Goal: Check status

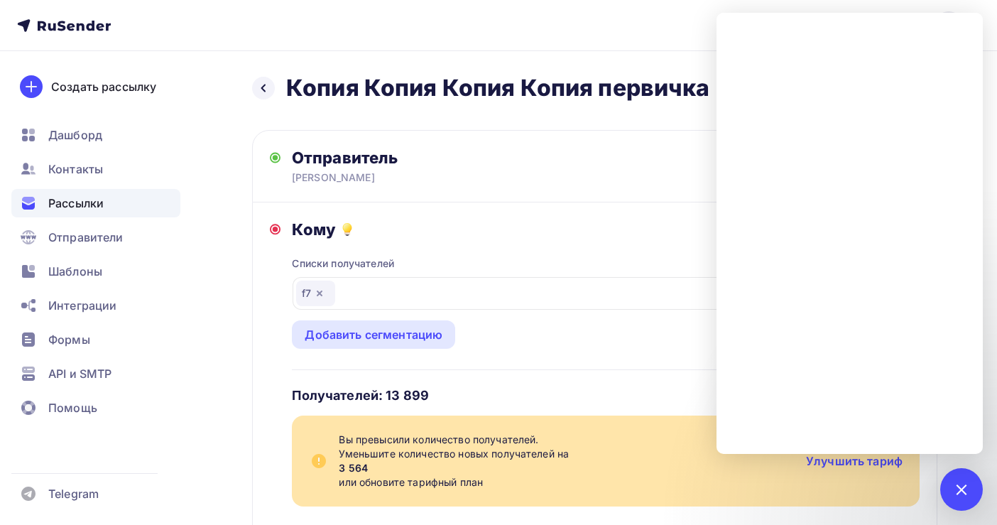
scroll to position [159, 0]
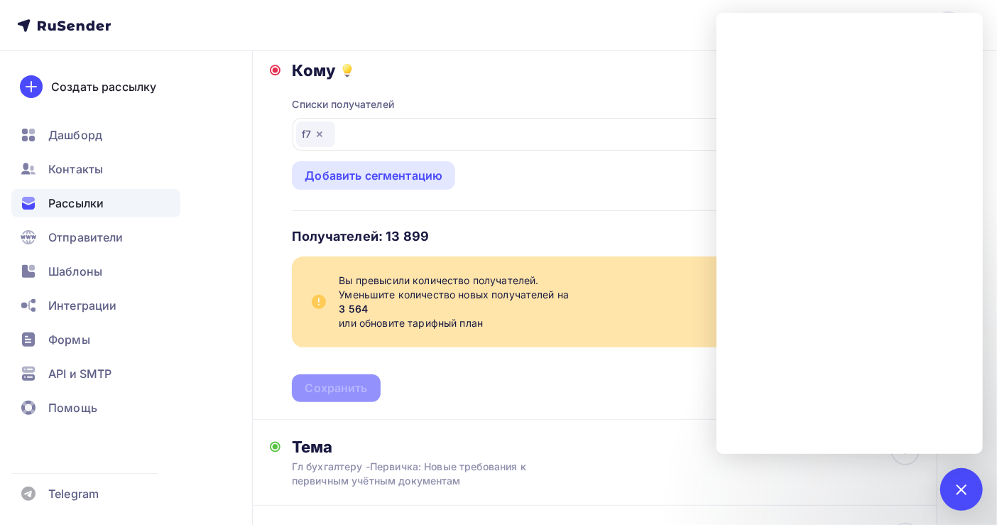
click at [79, 203] on span "Рассылки" at bounding box center [75, 203] width 55 height 17
click at [966, 489] on div at bounding box center [960, 488] width 19 height 19
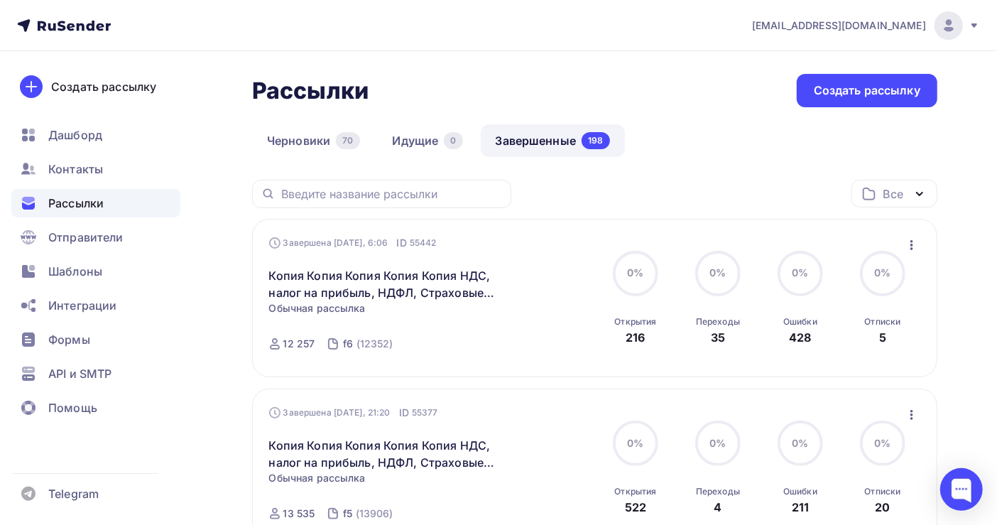
click at [547, 146] on link "Завершенные 198" at bounding box center [553, 140] width 144 height 33
click at [547, 143] on link "Завершенные 198" at bounding box center [553, 140] width 144 height 33
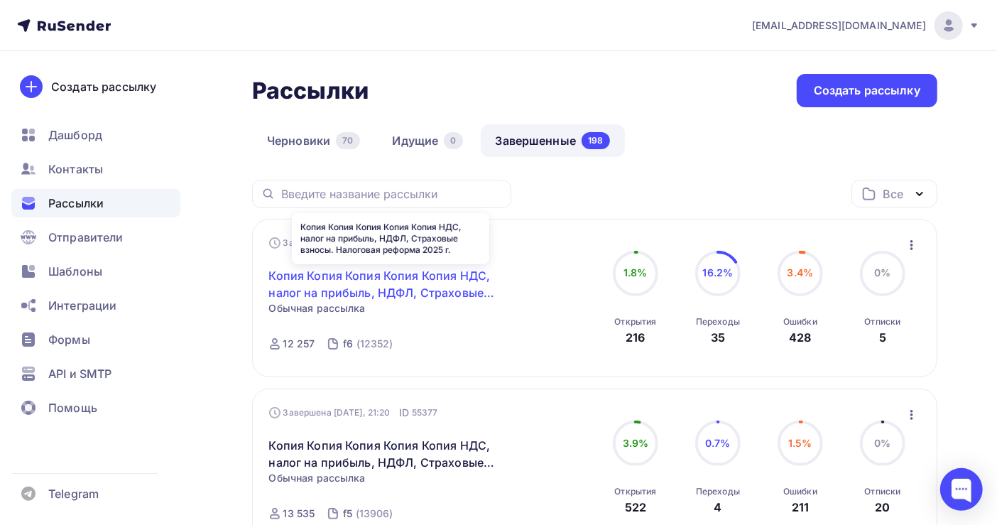
click at [390, 278] on link "Копия Копия Копия Копия Копия НДС, налог на прибыль, НДФЛ, Страховые взносы. На…" at bounding box center [390, 284] width 243 height 34
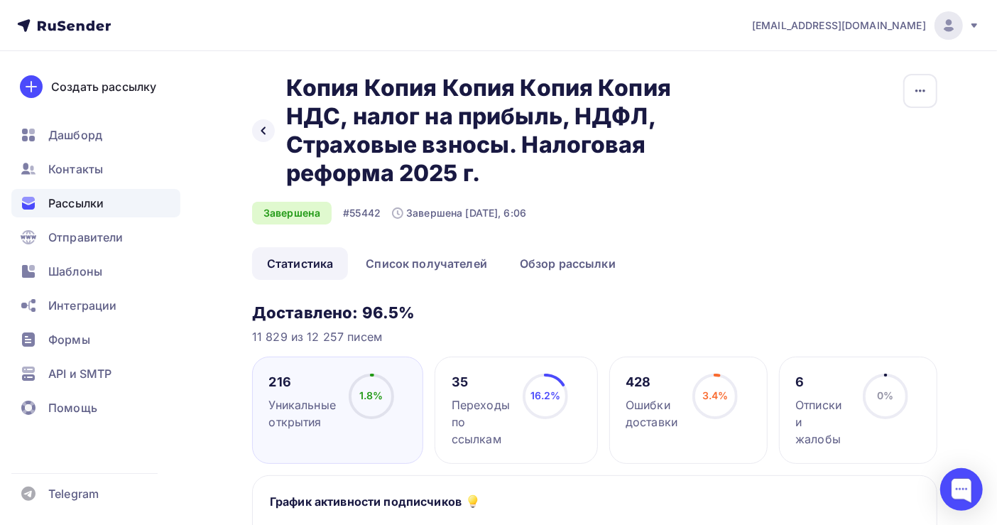
click at [65, 207] on span "Рассылки" at bounding box center [75, 203] width 55 height 17
